Goal: Navigation & Orientation: Find specific page/section

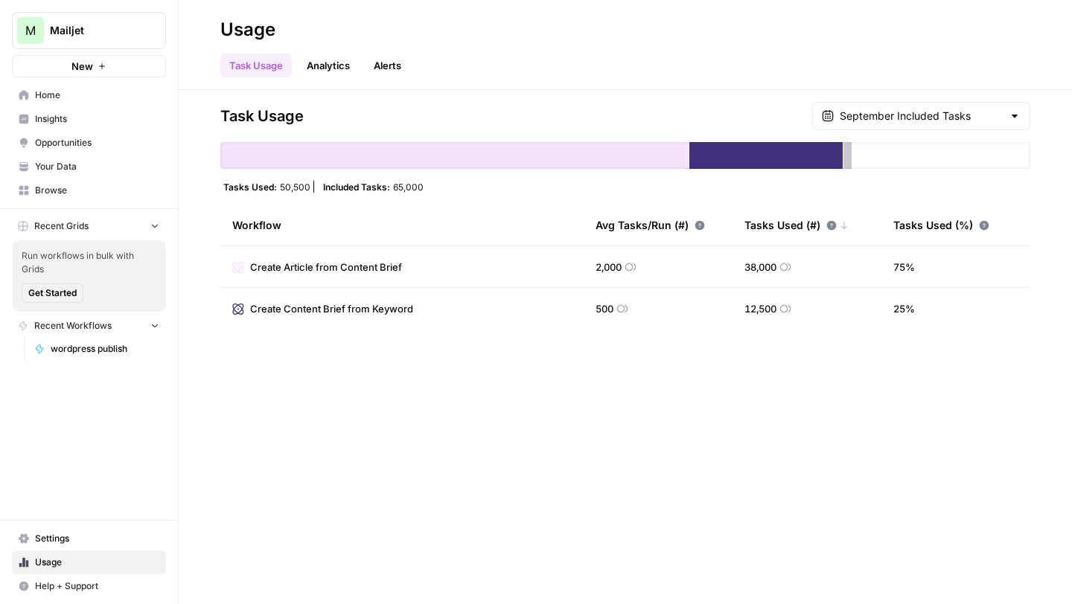
click at [76, 89] on span "Home" at bounding box center [97, 95] width 124 height 13
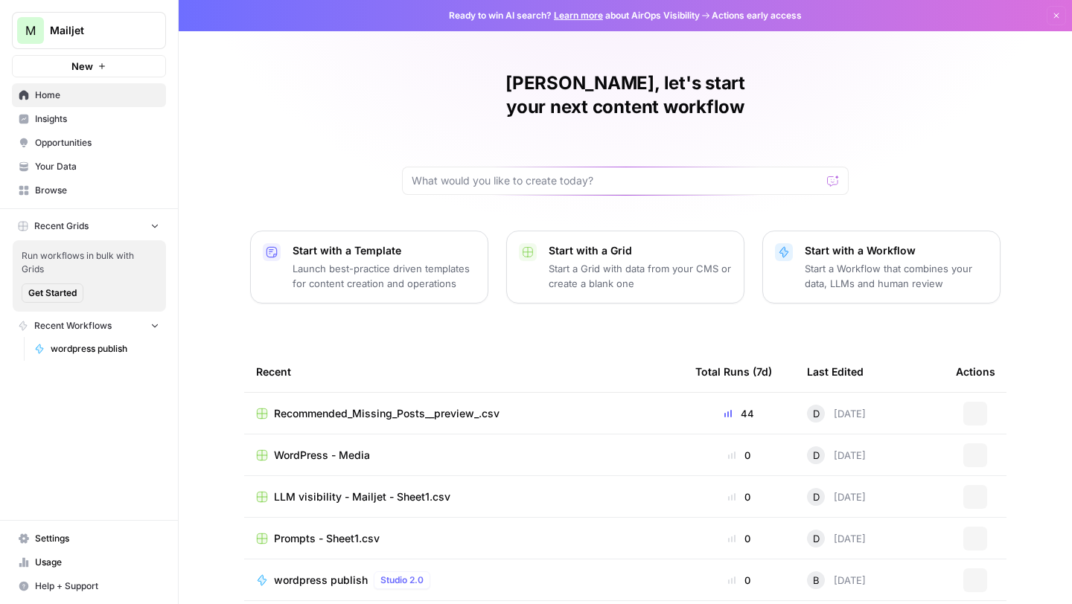
click at [102, 117] on span "Insights" at bounding box center [97, 118] width 124 height 13
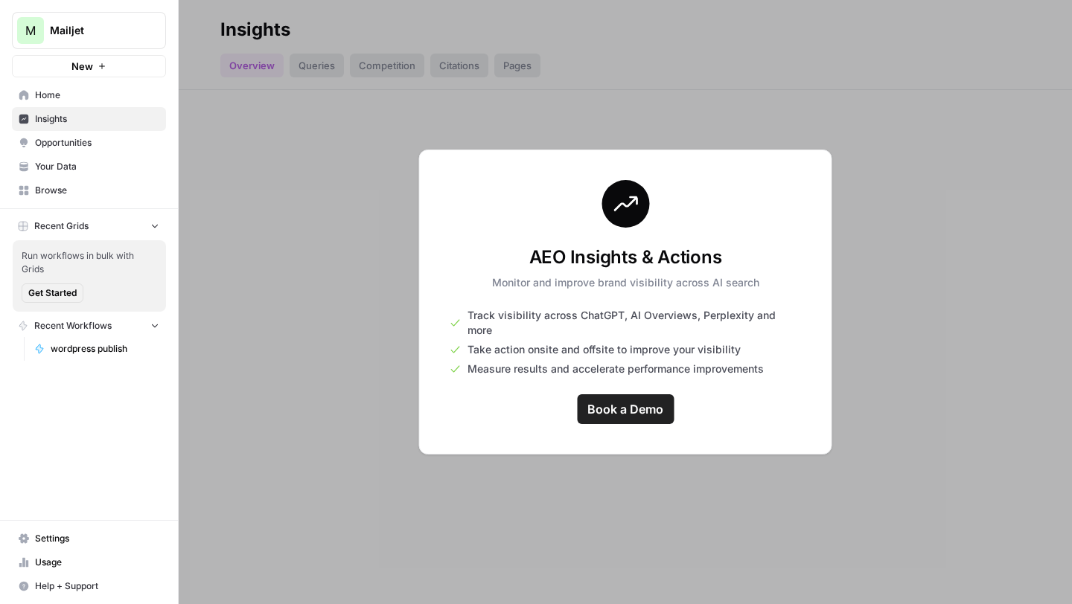
click at [90, 150] on link "Opportunities" at bounding box center [89, 143] width 154 height 24
click at [83, 162] on span "Your Data" at bounding box center [97, 166] width 124 height 13
